Goal: Transaction & Acquisition: Book appointment/travel/reservation

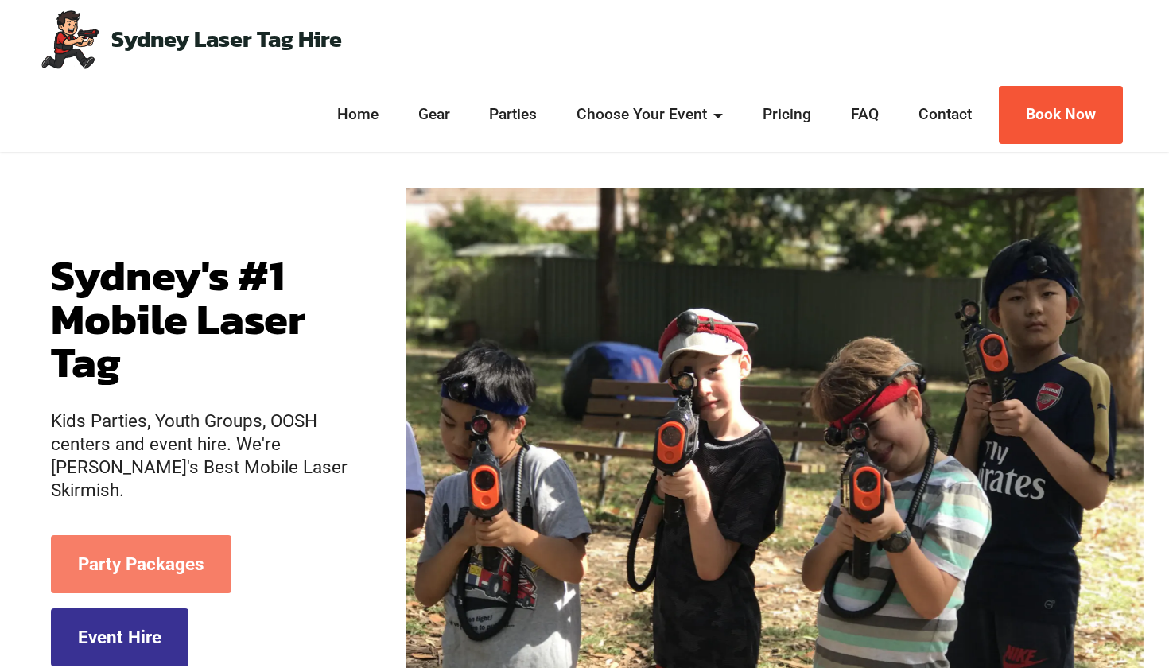
click at [133, 556] on link "Party Packages" at bounding box center [141, 564] width 180 height 58
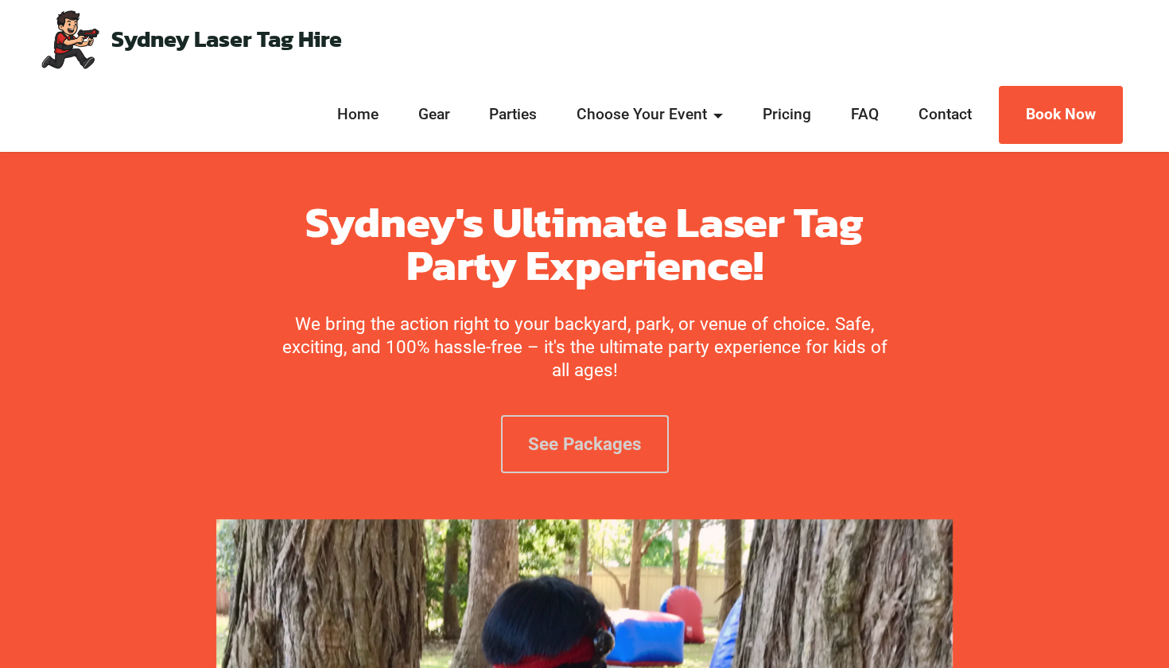
click at [576, 438] on link "See Packages" at bounding box center [585, 444] width 168 height 58
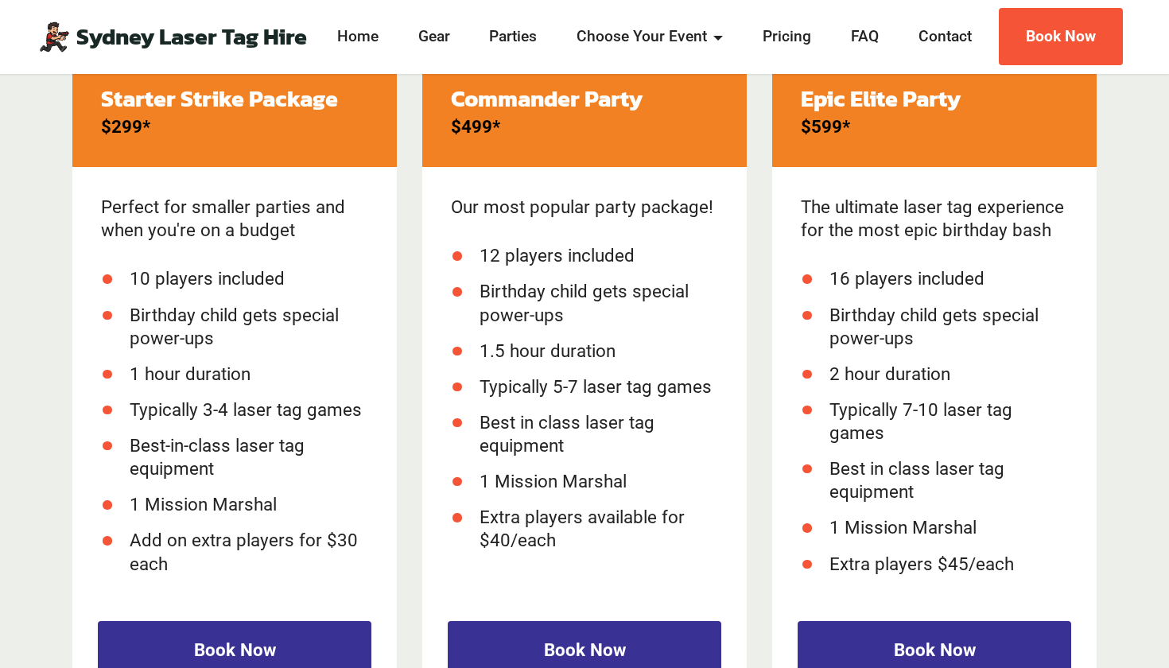
scroll to position [2204, 0]
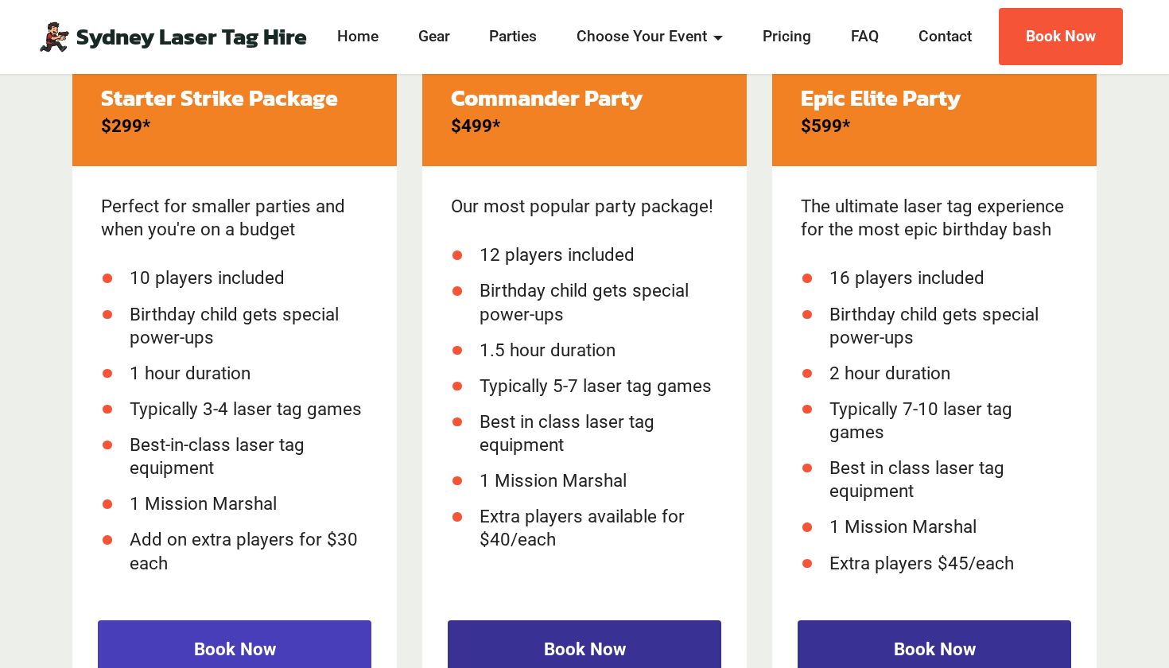
click at [254, 653] on link "Book Now" at bounding box center [234, 649] width 273 height 58
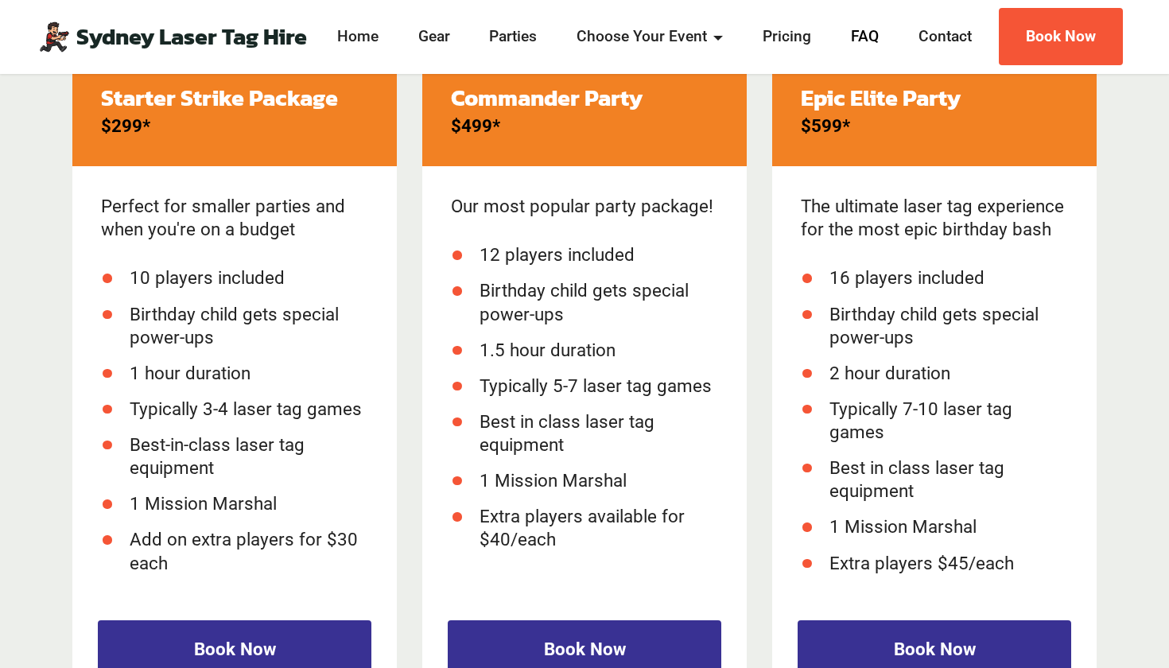
click at [868, 34] on link "FAQ" at bounding box center [864, 36] width 37 height 23
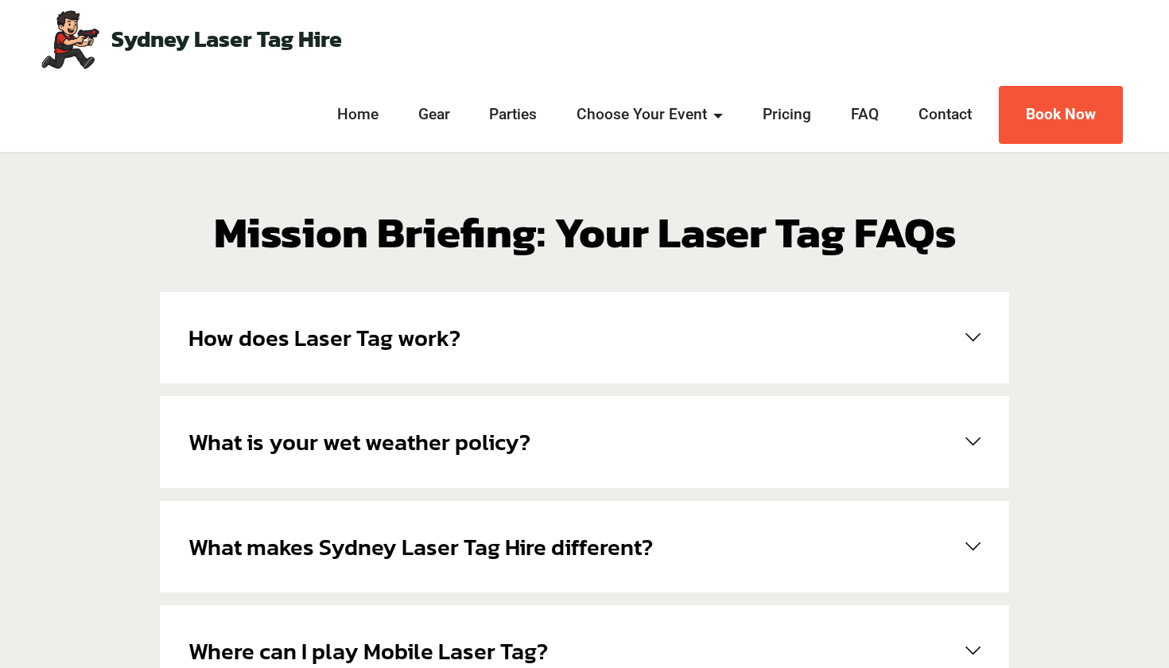
click at [967, 341] on span at bounding box center [969, 337] width 21 height 15
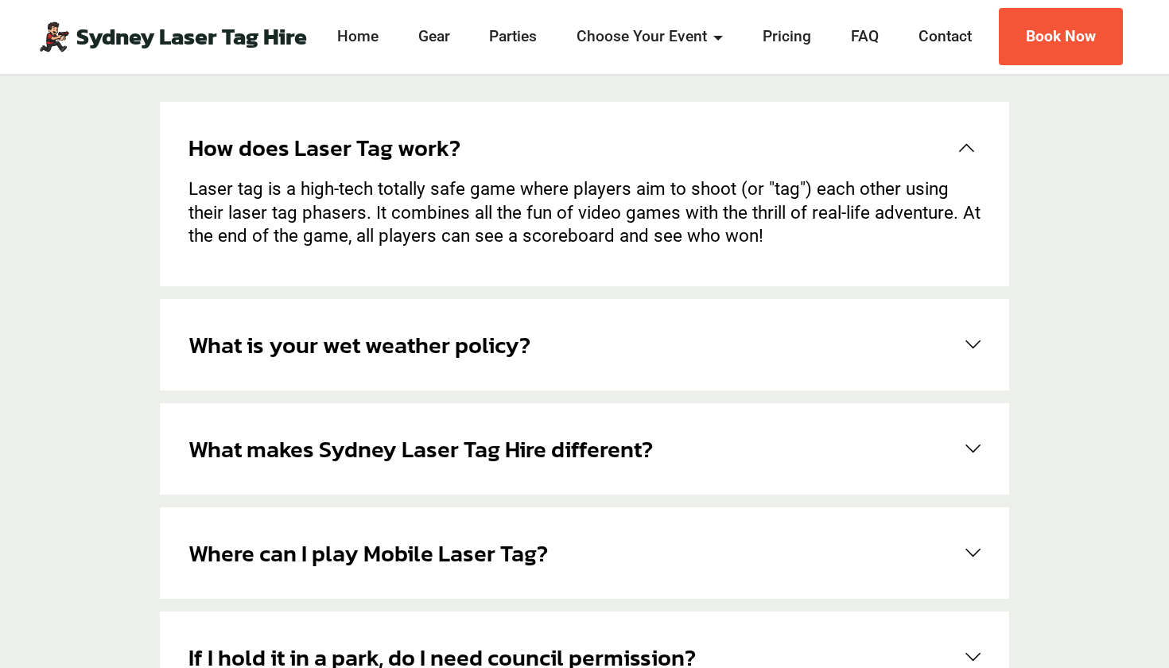
scroll to position [265, 0]
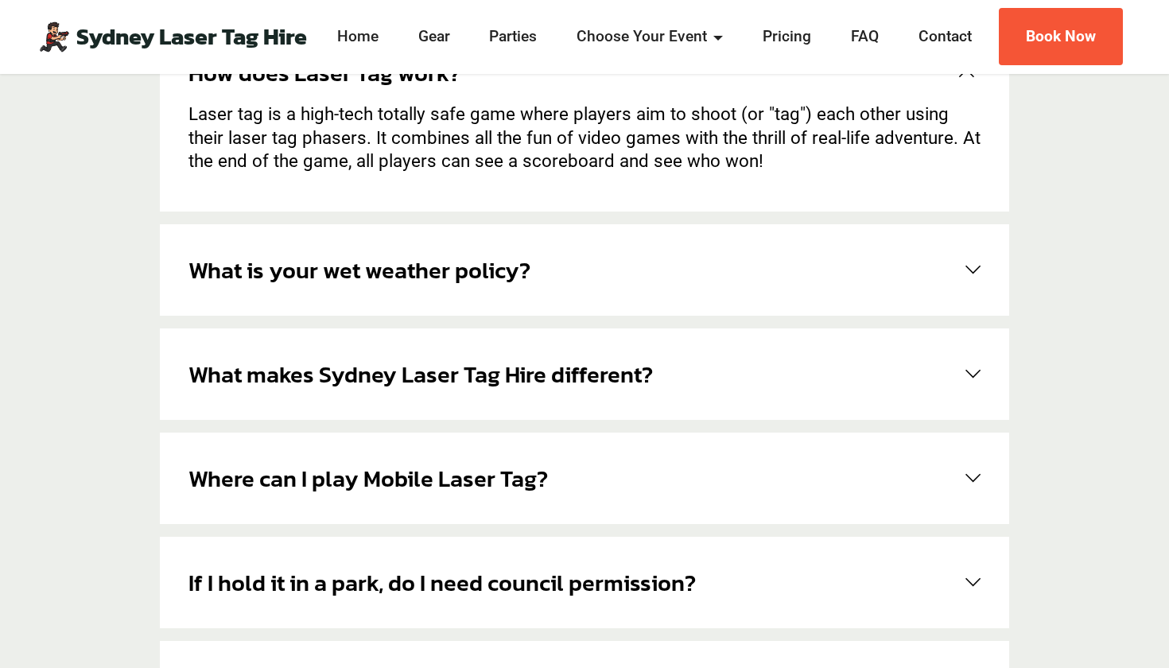
click at [970, 273] on span at bounding box center [969, 269] width 21 height 15
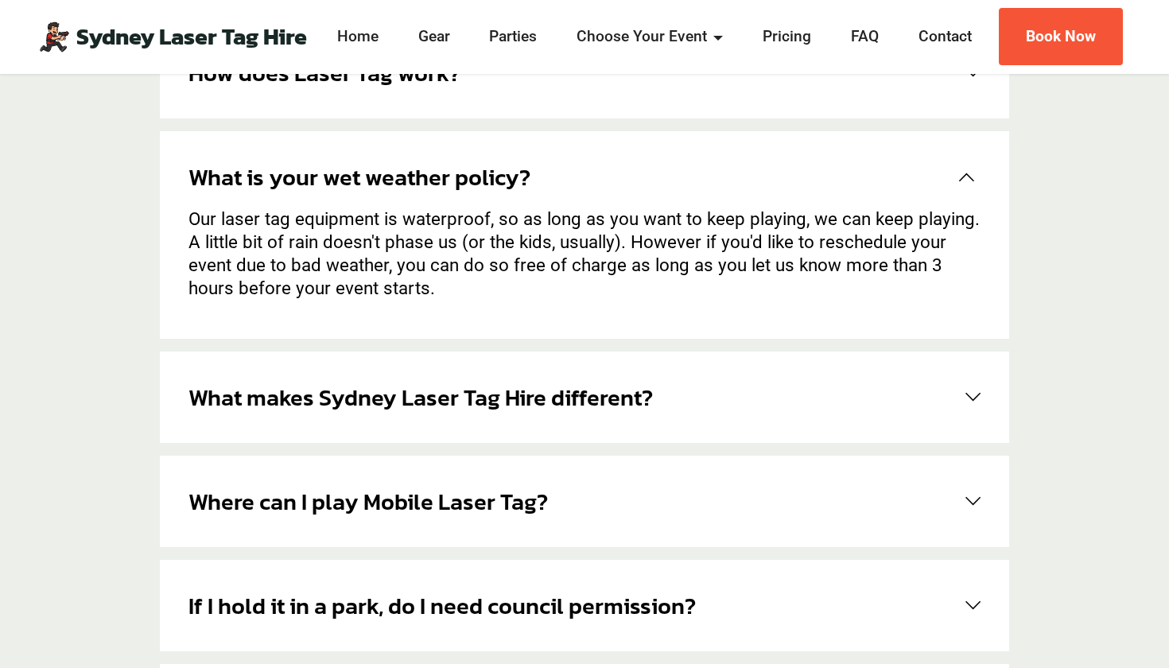
click at [956, 394] on link "What makes Sydney Laser Tag Hire different?" at bounding box center [584, 397] width 792 height 34
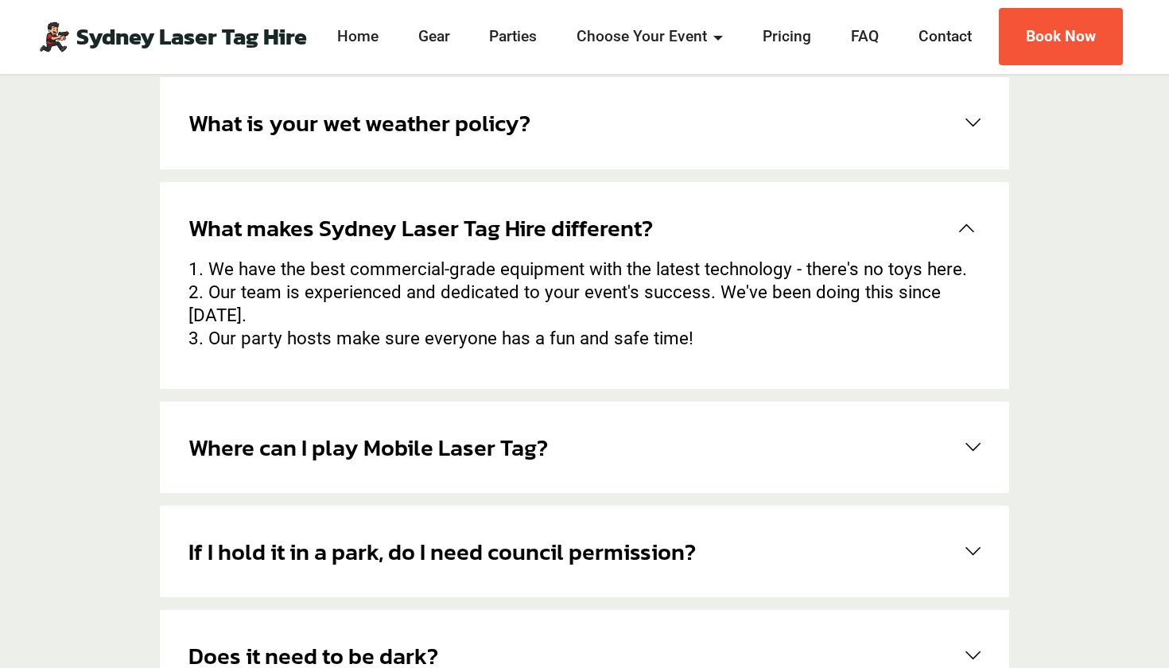
scroll to position [380, 0]
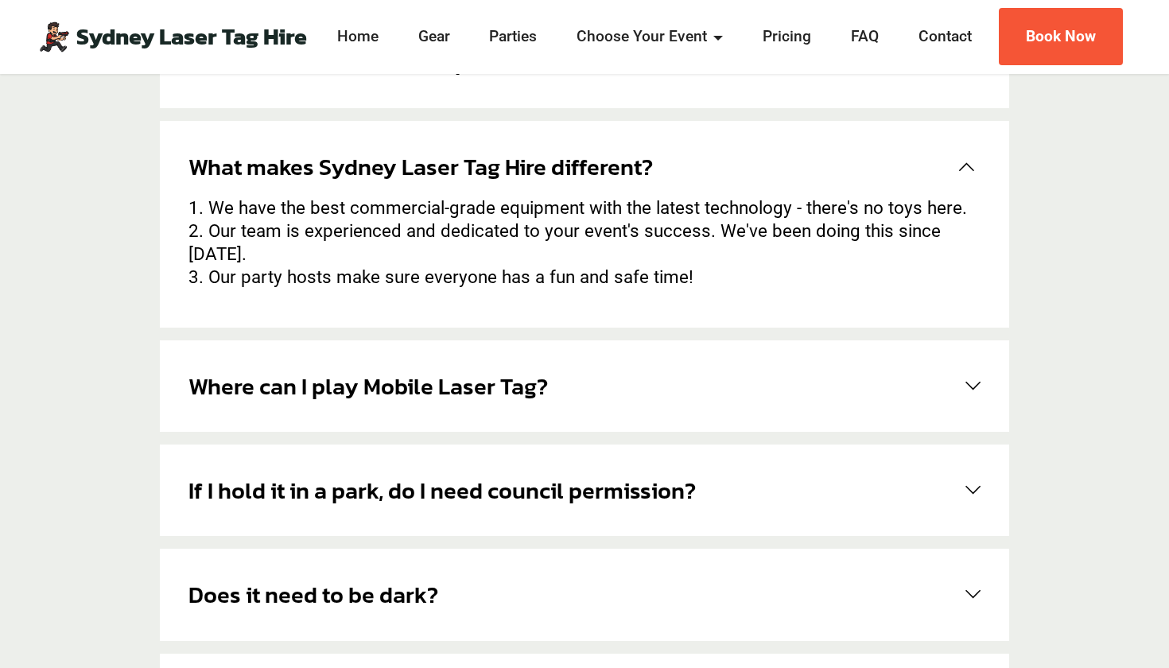
click at [982, 361] on div "Where can I play Mobile Laser Tag? Anywhere it's safe! We've played down the si…" at bounding box center [584, 385] width 849 height 91
click at [979, 378] on span at bounding box center [969, 385] width 21 height 15
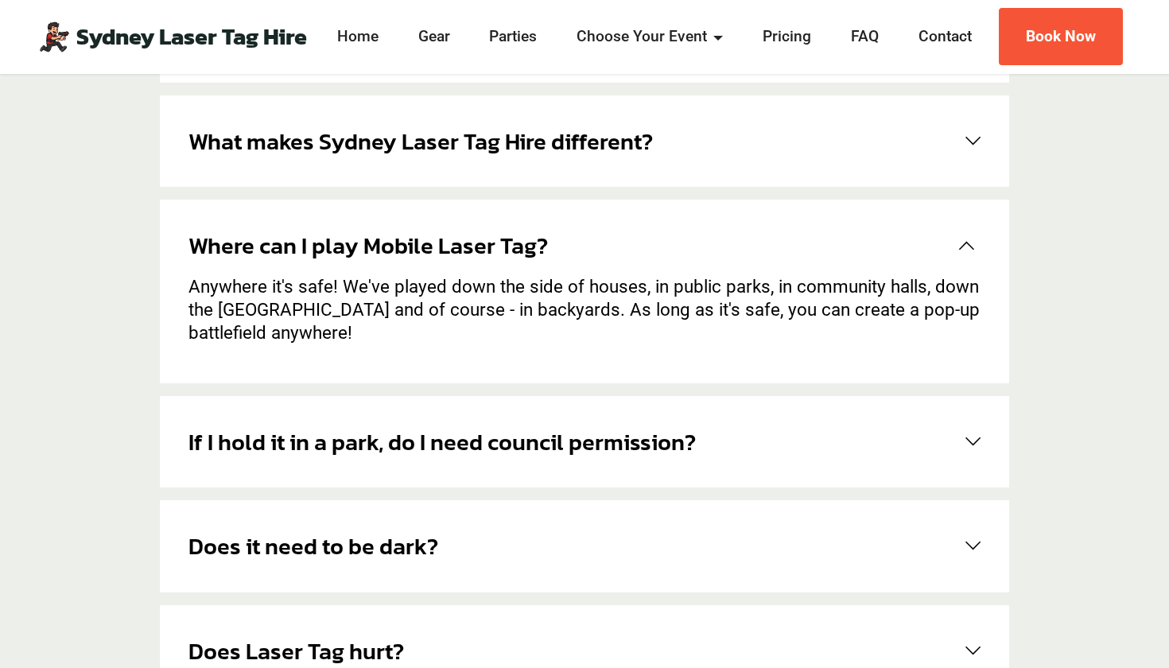
scroll to position [696, 0]
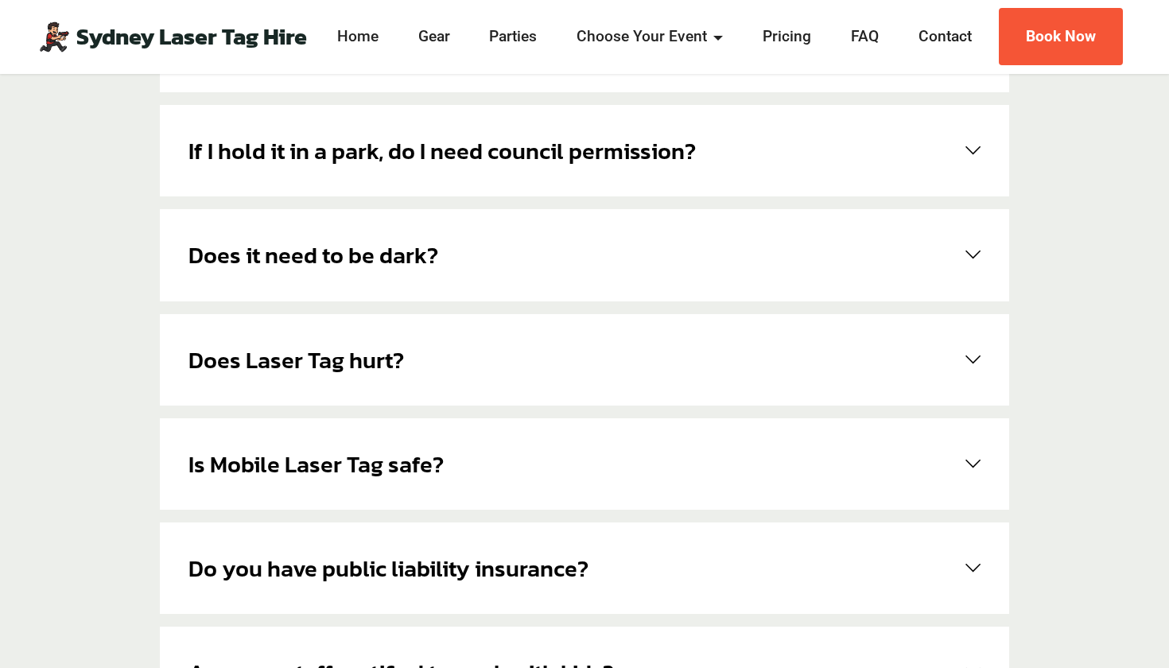
click at [973, 355] on span at bounding box center [969, 359] width 21 height 15
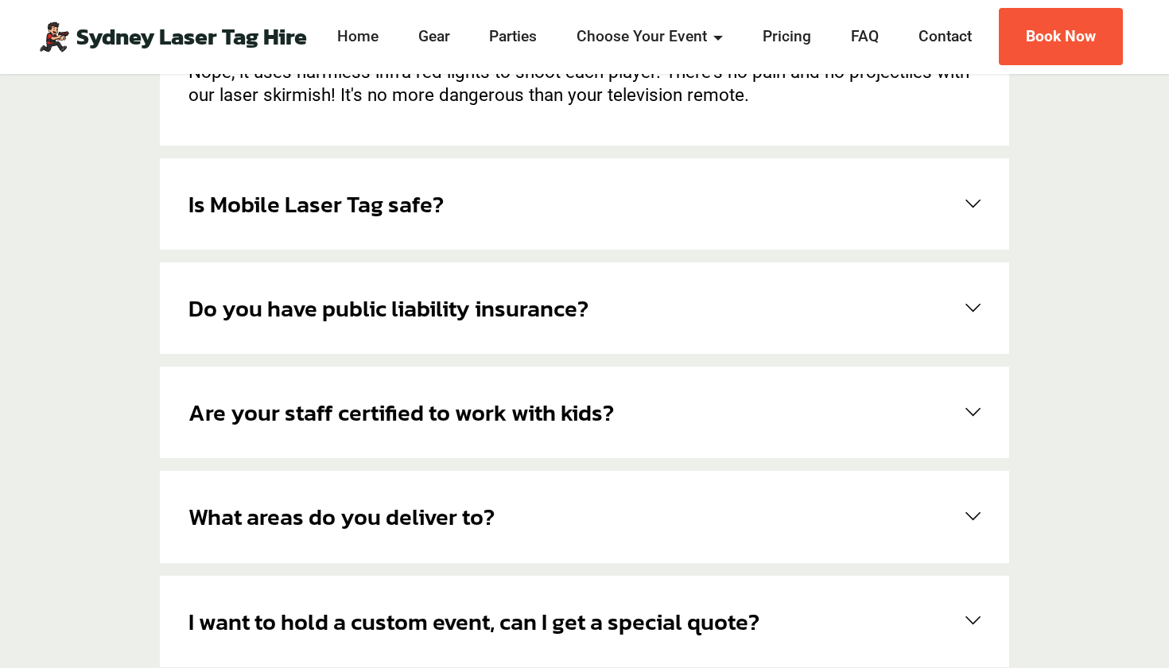
scroll to position [1037, 0]
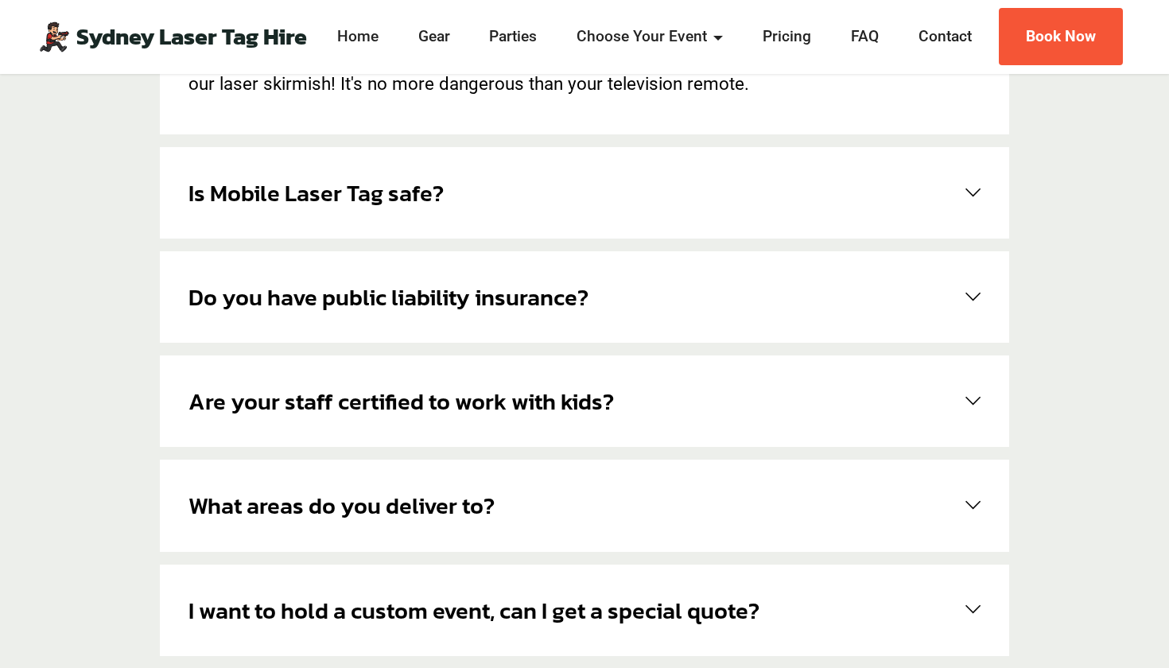
click at [966, 394] on span at bounding box center [969, 400] width 21 height 15
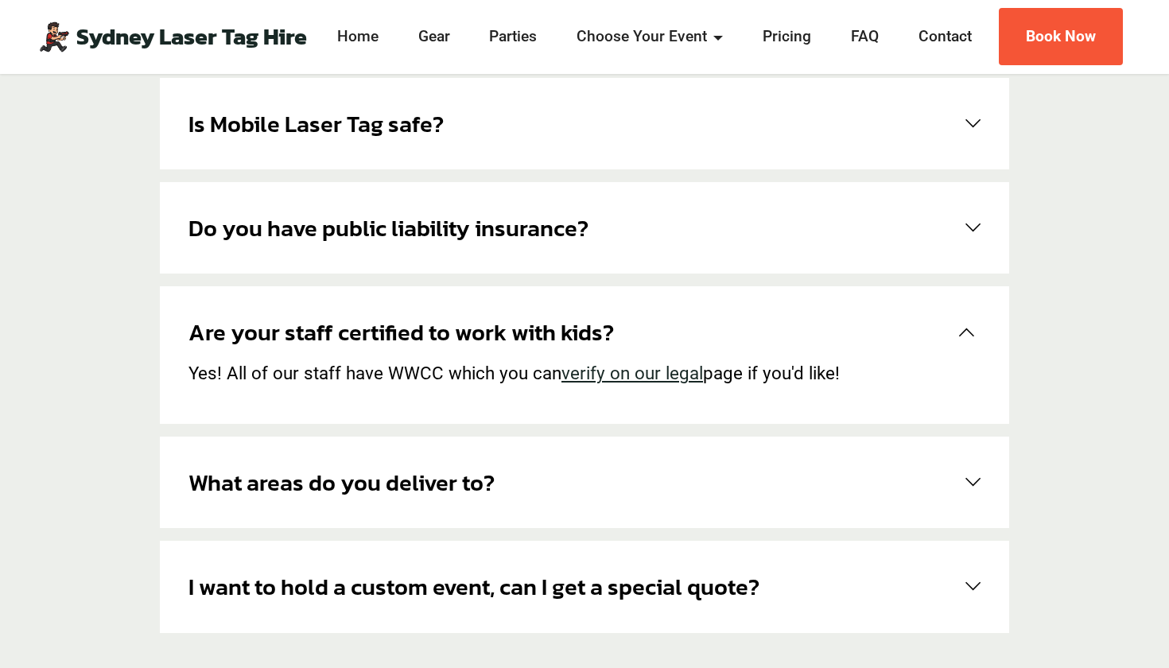
click at [963, 480] on span at bounding box center [969, 482] width 21 height 15
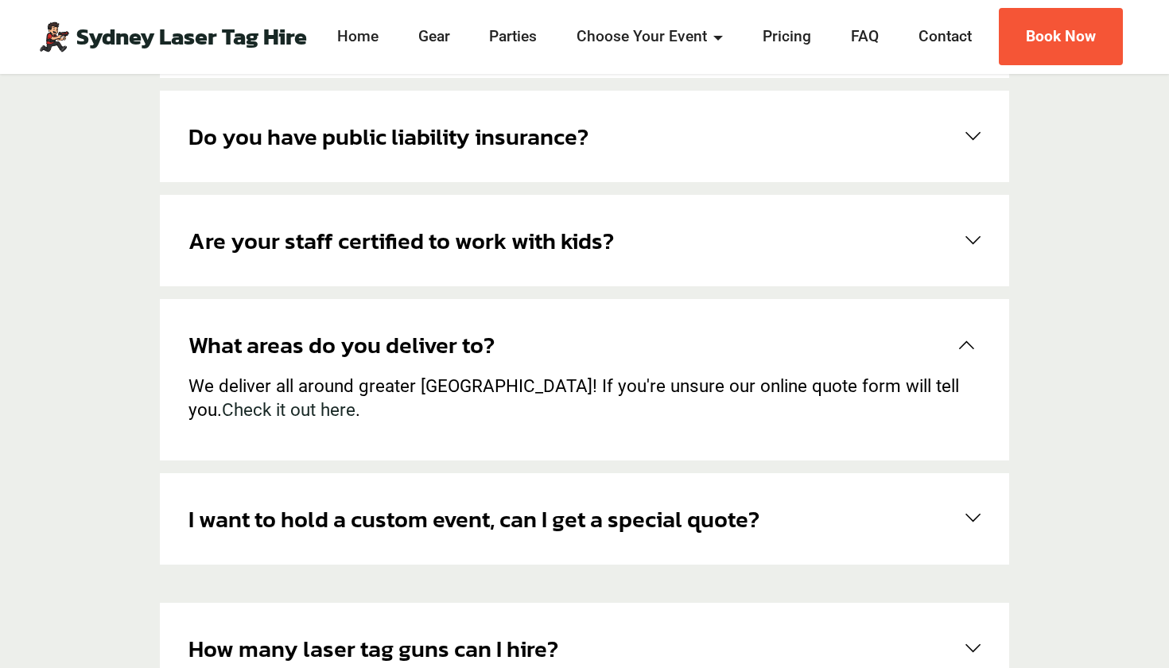
scroll to position [1246, 0]
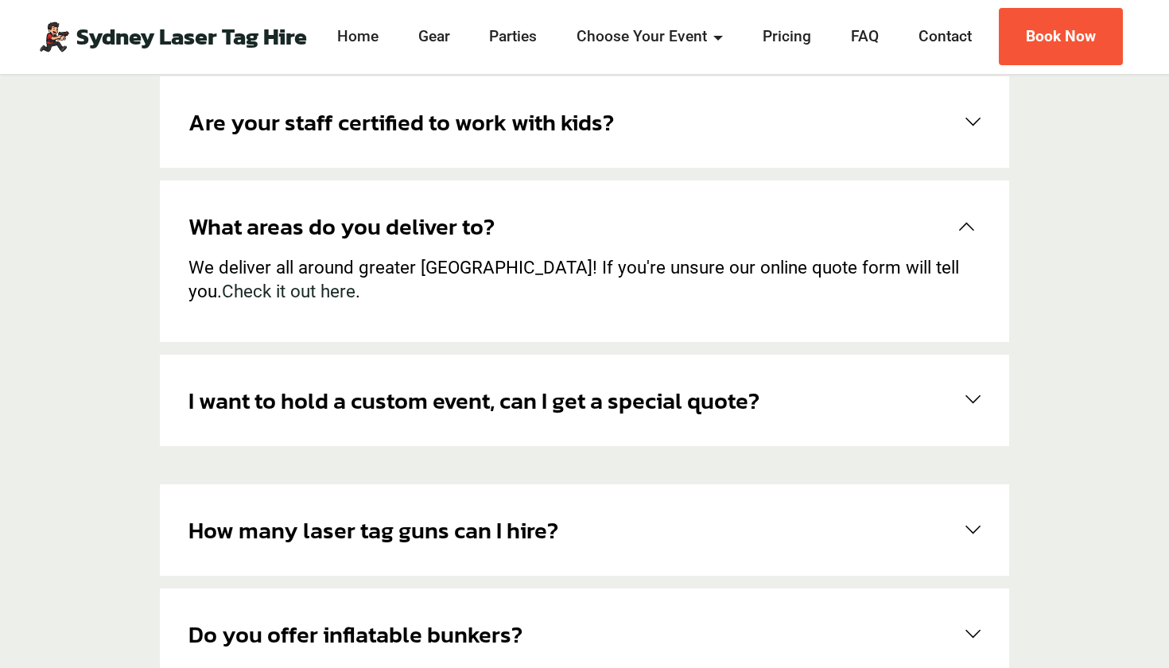
click at [975, 402] on span at bounding box center [969, 399] width 21 height 15
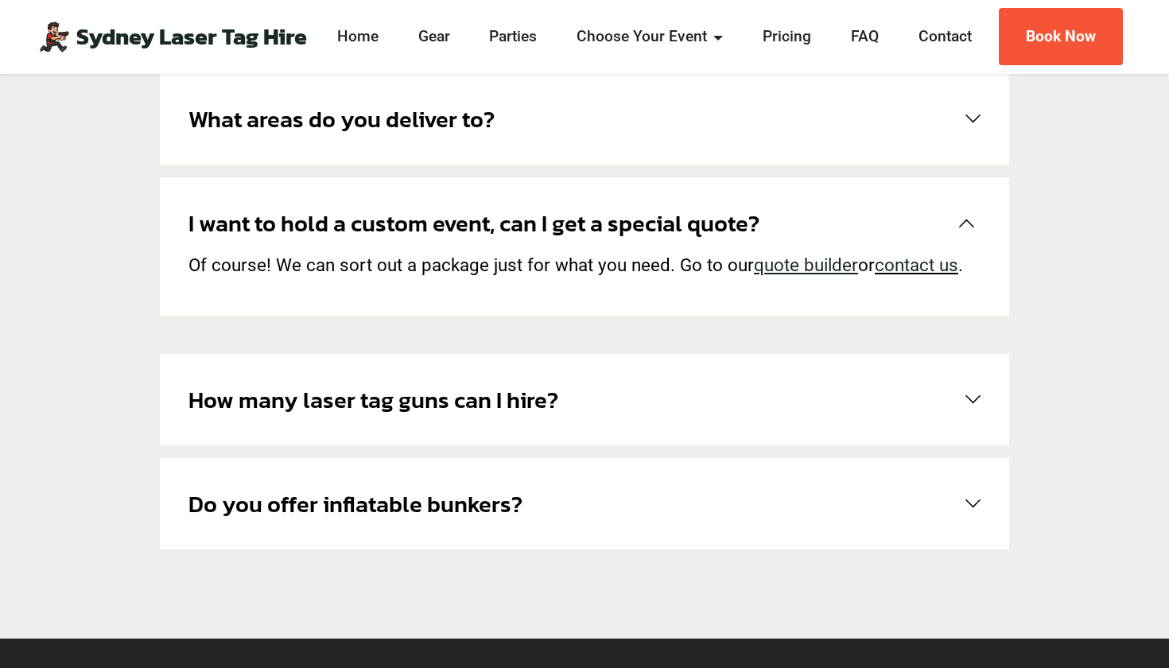
scroll to position [1370, 0]
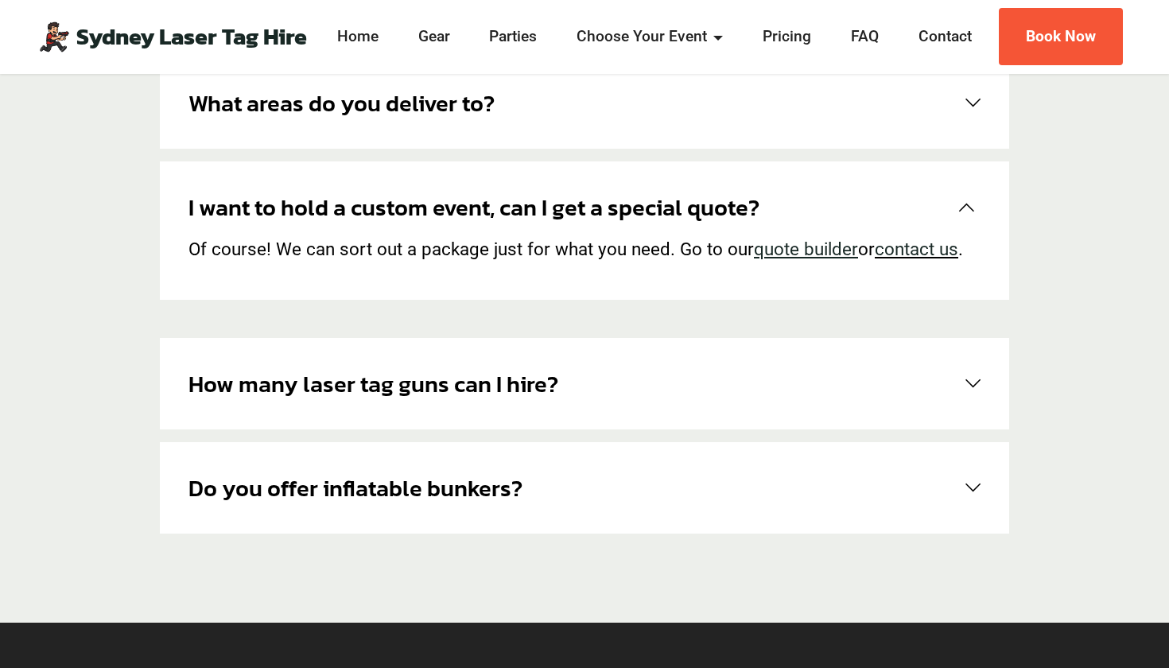
click at [967, 393] on link "How many laser tag guns can I hire?" at bounding box center [584, 383] width 792 height 34
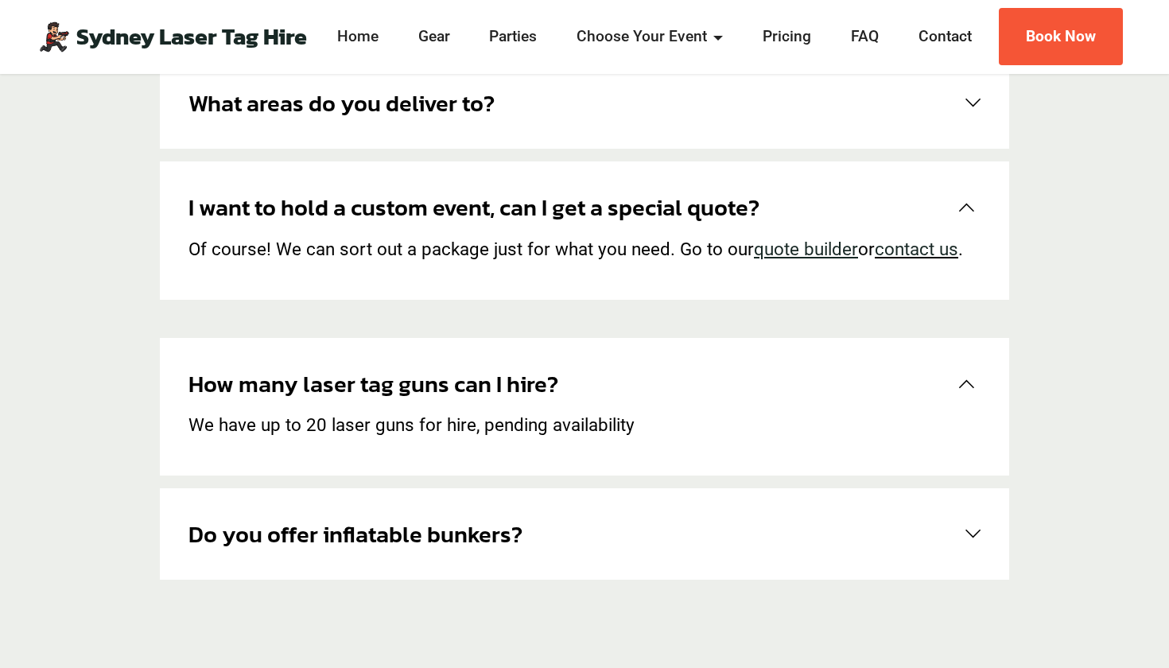
click at [991, 523] on div "Do you offer inflatable bunkers? Yes we do! We have up to 10 inflatable barrica…" at bounding box center [584, 533] width 849 height 91
click at [968, 536] on span at bounding box center [969, 533] width 21 height 15
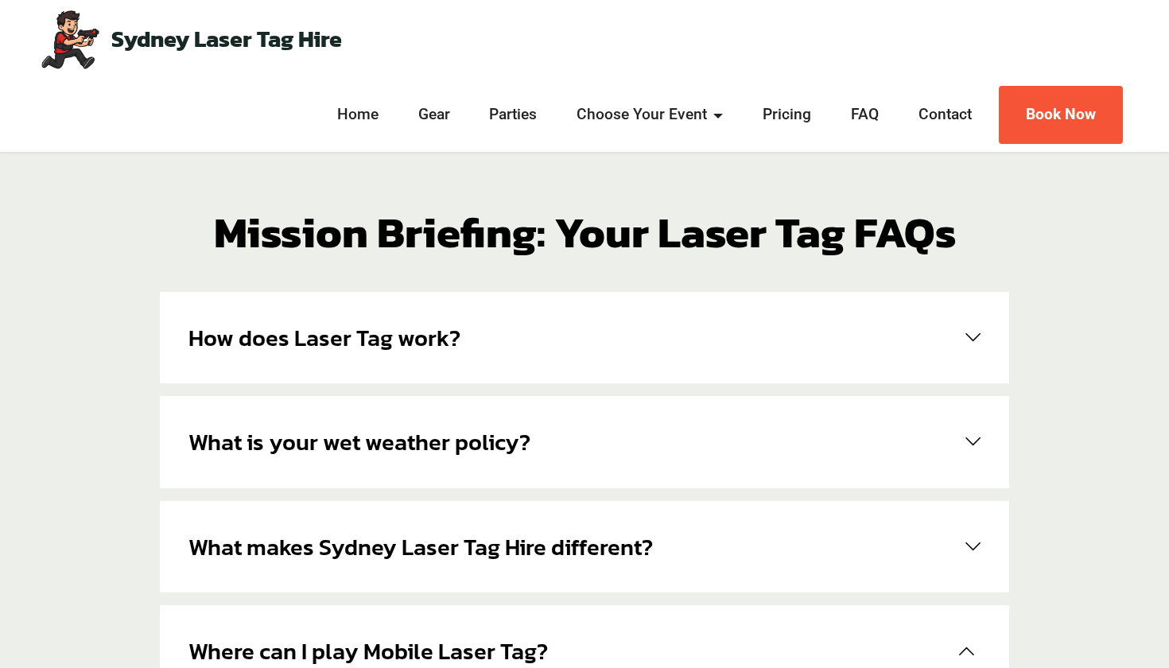
scroll to position [0, 0]
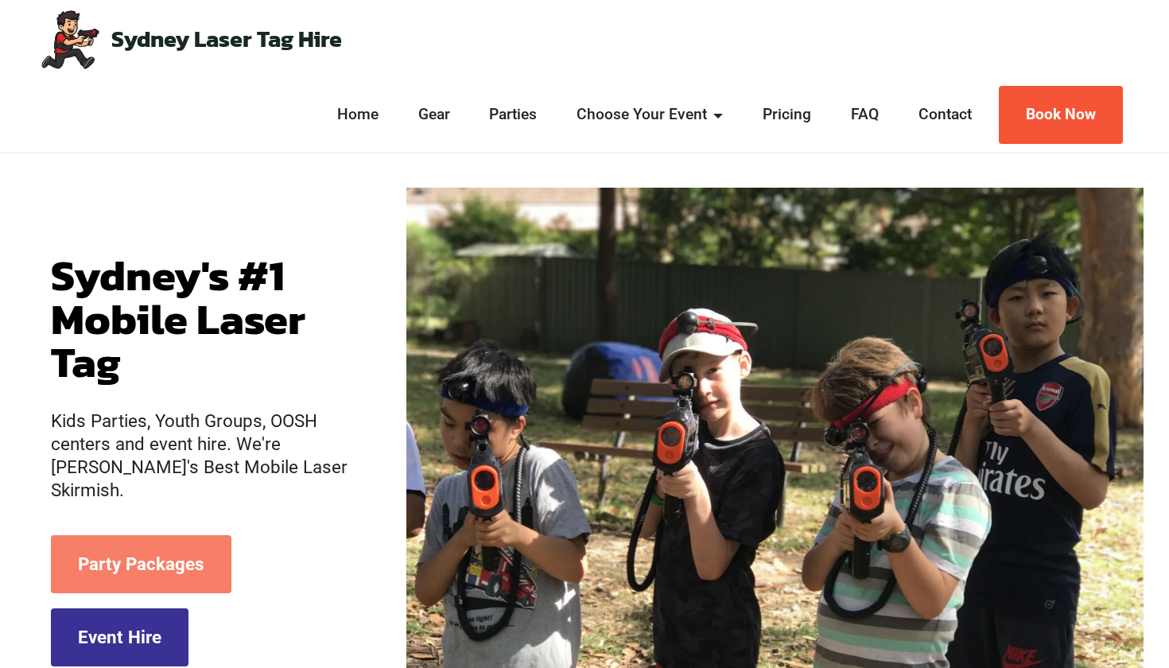
click at [161, 558] on link "Party Packages" at bounding box center [141, 564] width 180 height 58
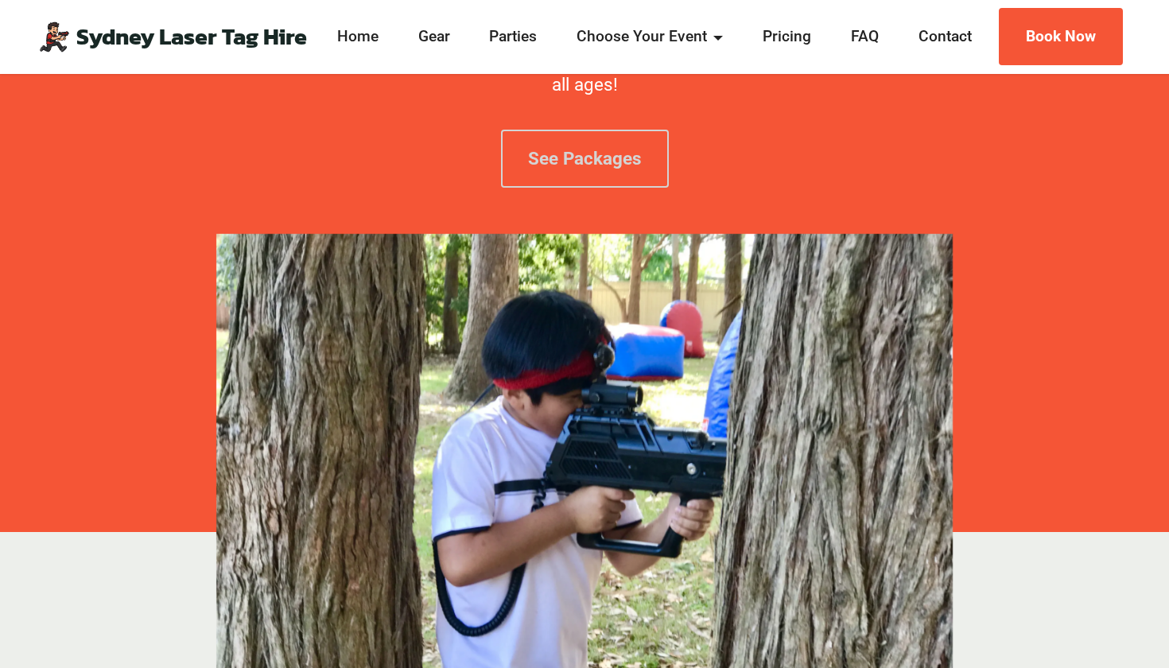
click at [594, 154] on link "See Packages" at bounding box center [585, 159] width 168 height 58
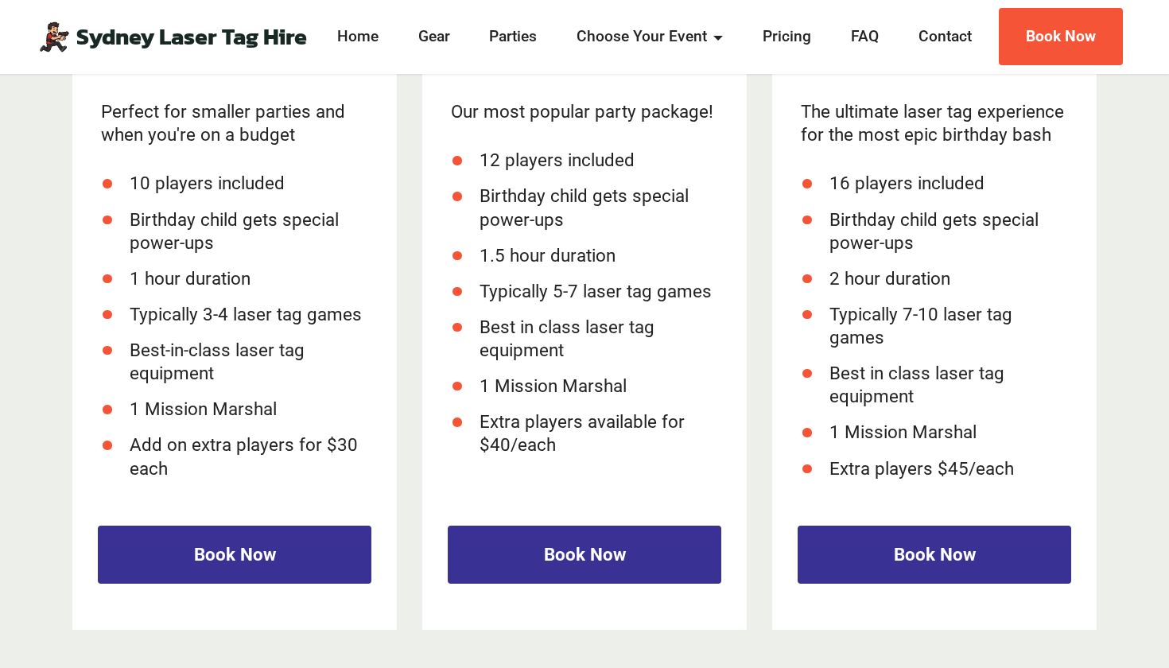
scroll to position [2424, 0]
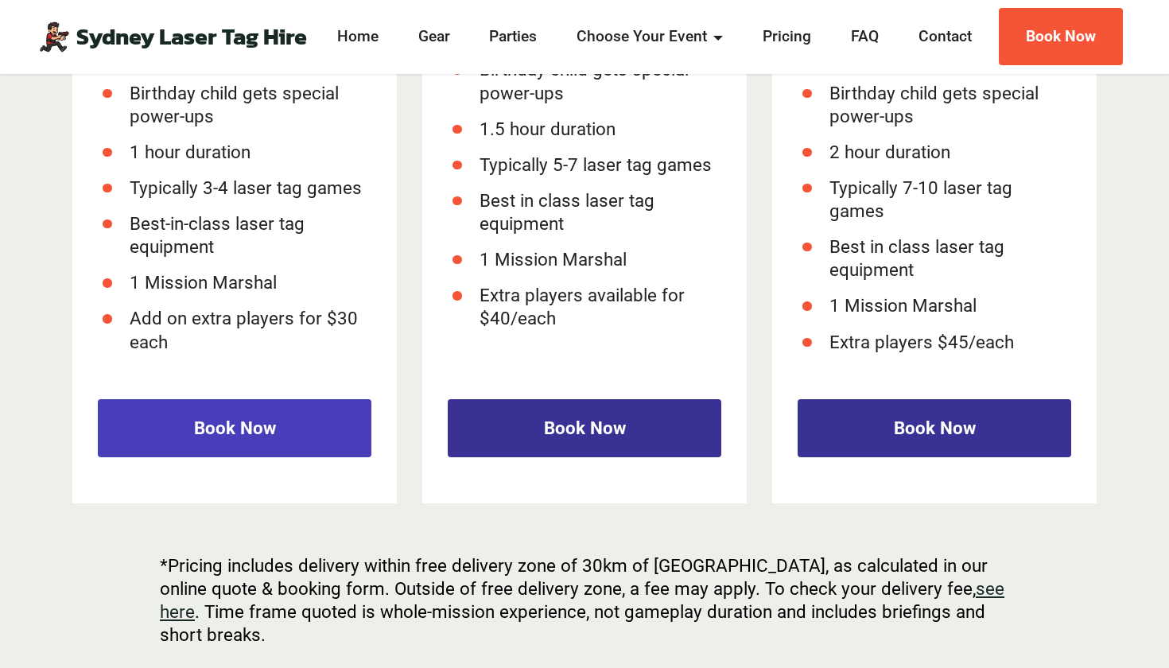
click at [214, 428] on link "Book Now" at bounding box center [234, 428] width 273 height 58
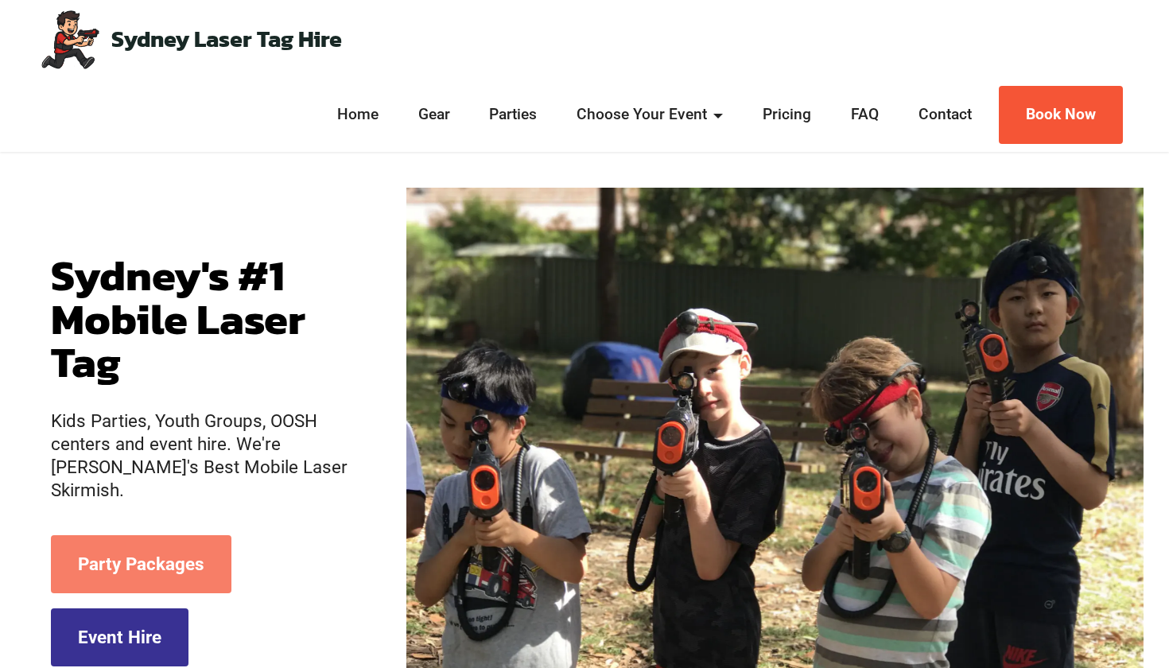
click at [178, 553] on link "Party Packages" at bounding box center [141, 564] width 180 height 58
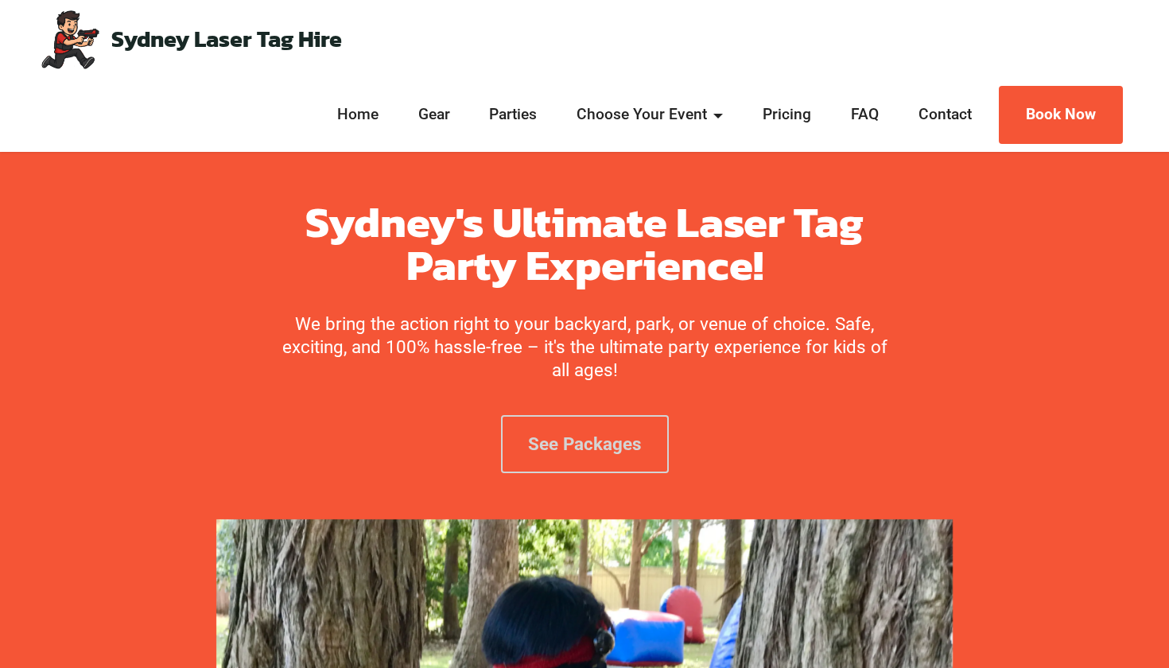
click at [587, 455] on link "See Packages" at bounding box center [585, 444] width 168 height 58
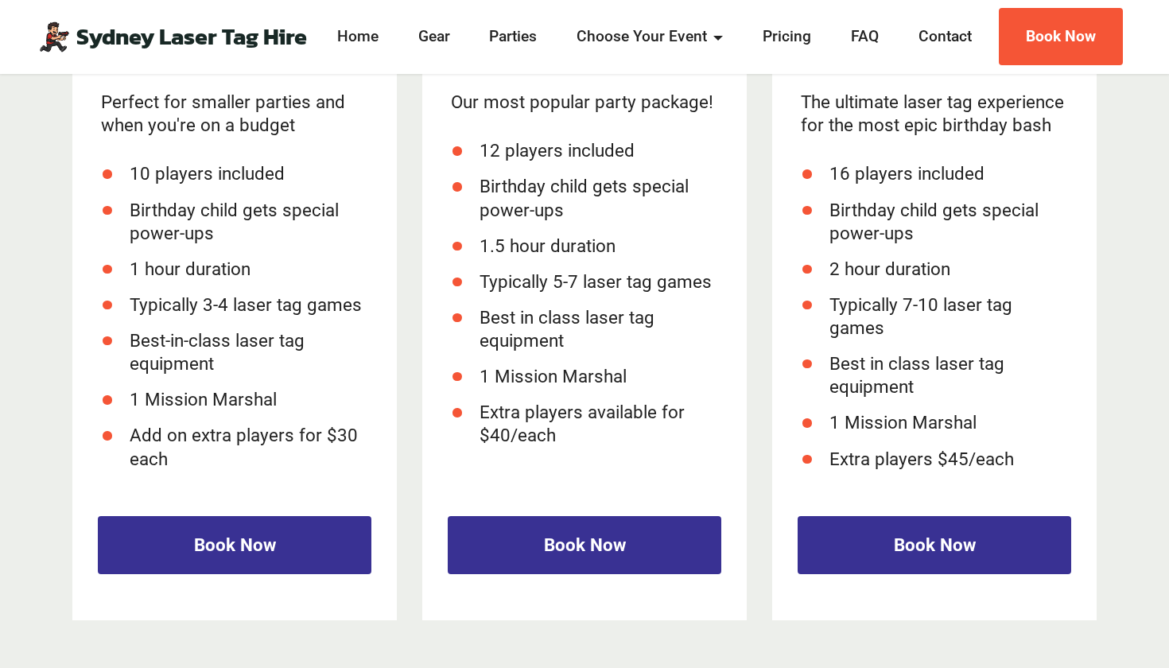
scroll to position [2318, 0]
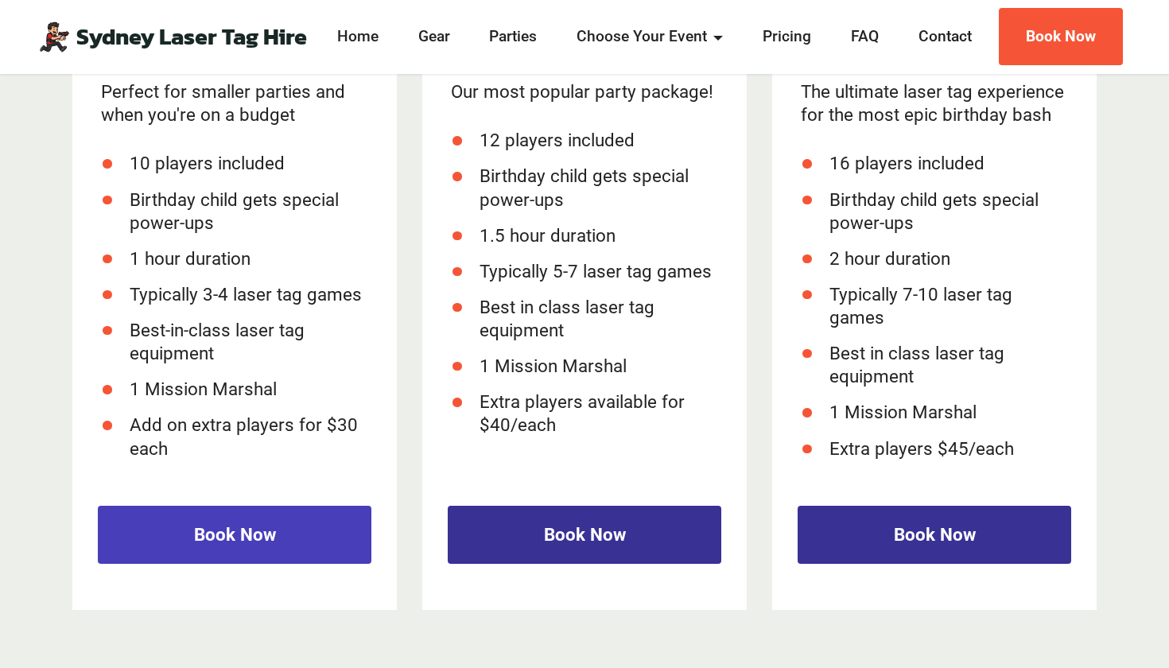
click at [293, 526] on link "Book Now" at bounding box center [234, 535] width 273 height 58
